Goal: Task Accomplishment & Management: Manage account settings

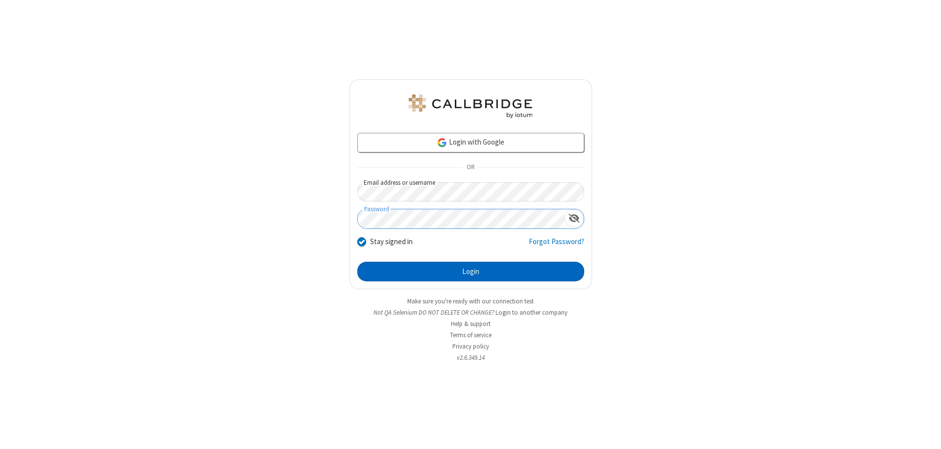
click at [471, 272] on button "Login" at bounding box center [470, 272] width 227 height 20
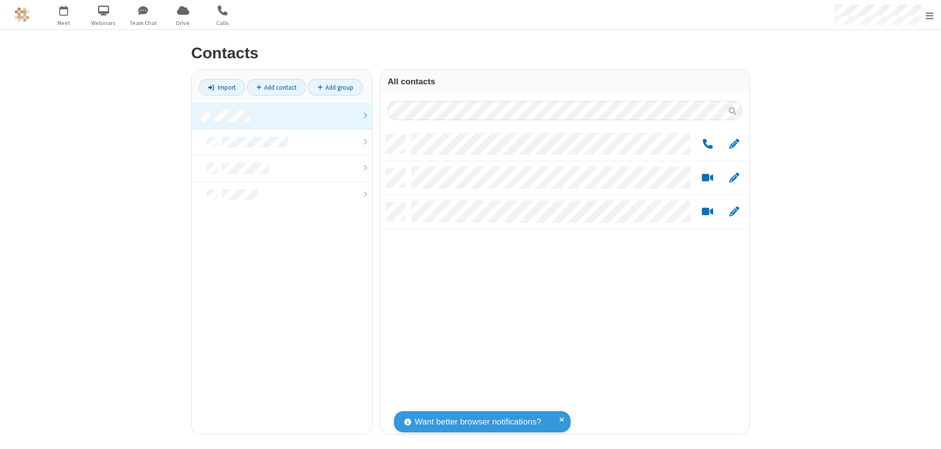
scroll to position [299, 362]
click at [282, 116] on link at bounding box center [282, 116] width 180 height 26
click at [335, 87] on link "Add group" at bounding box center [335, 87] width 55 height 17
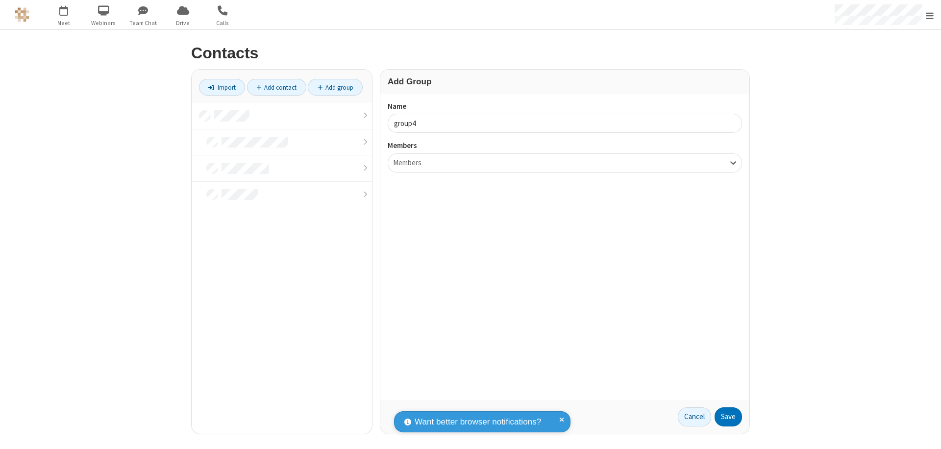
type input "group4"
type input "name20"
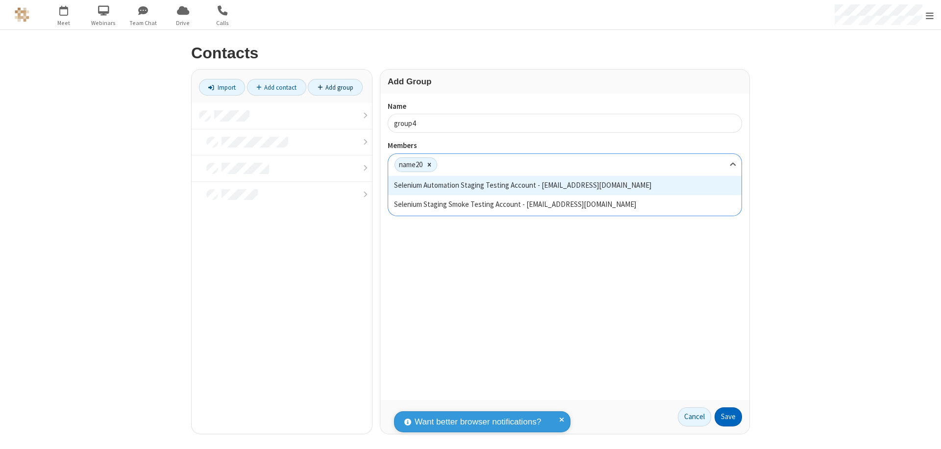
click at [729, 417] on button "Save" at bounding box center [728, 417] width 27 height 20
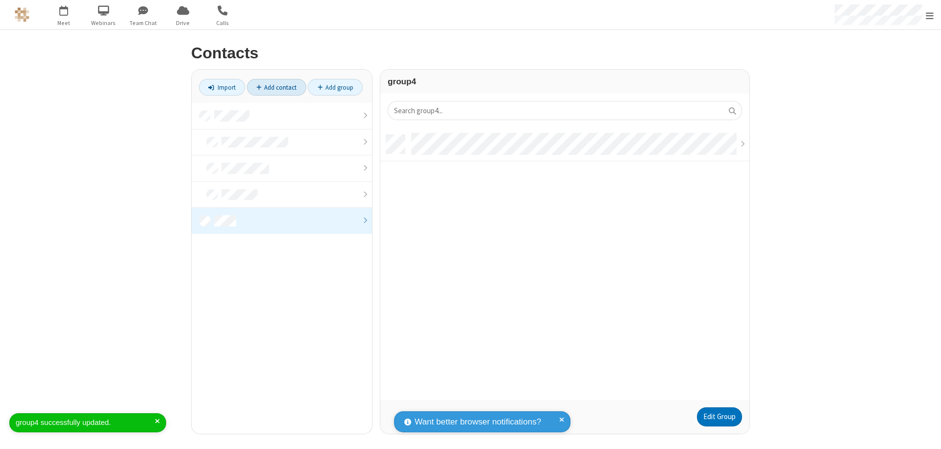
click at [277, 87] on link "Add contact" at bounding box center [276, 87] width 59 height 17
